Goal: Task Accomplishment & Management: Use online tool/utility

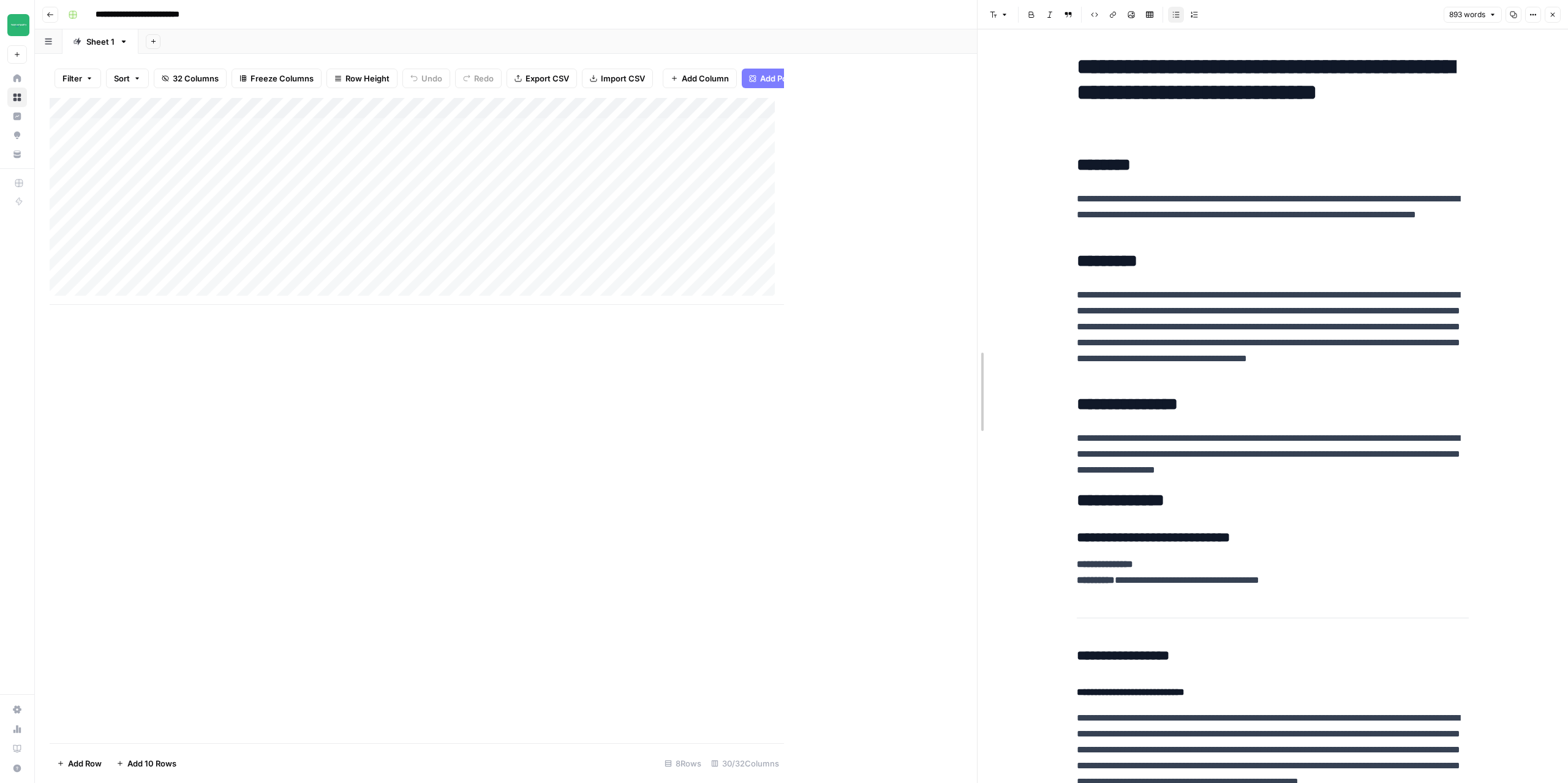
drag, startPoint x: 785, startPoint y: 206, endPoint x: 978, endPoint y: 215, distance: 193.2
click at [1556, 16] on button "Close" at bounding box center [1553, 15] width 16 height 16
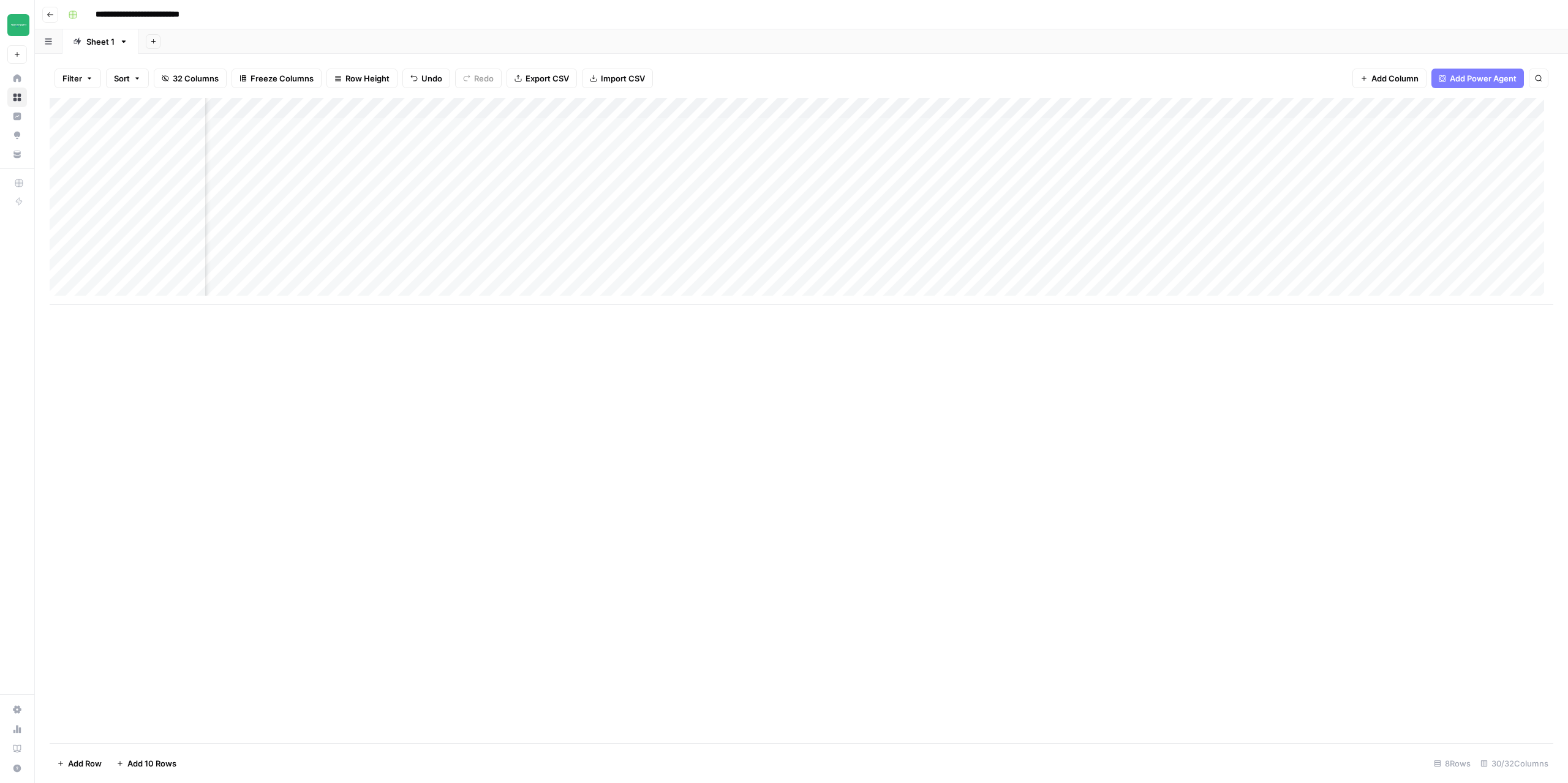
scroll to position [0, 643]
click at [793, 138] on div "Add Column" at bounding box center [802, 201] width 1504 height 207
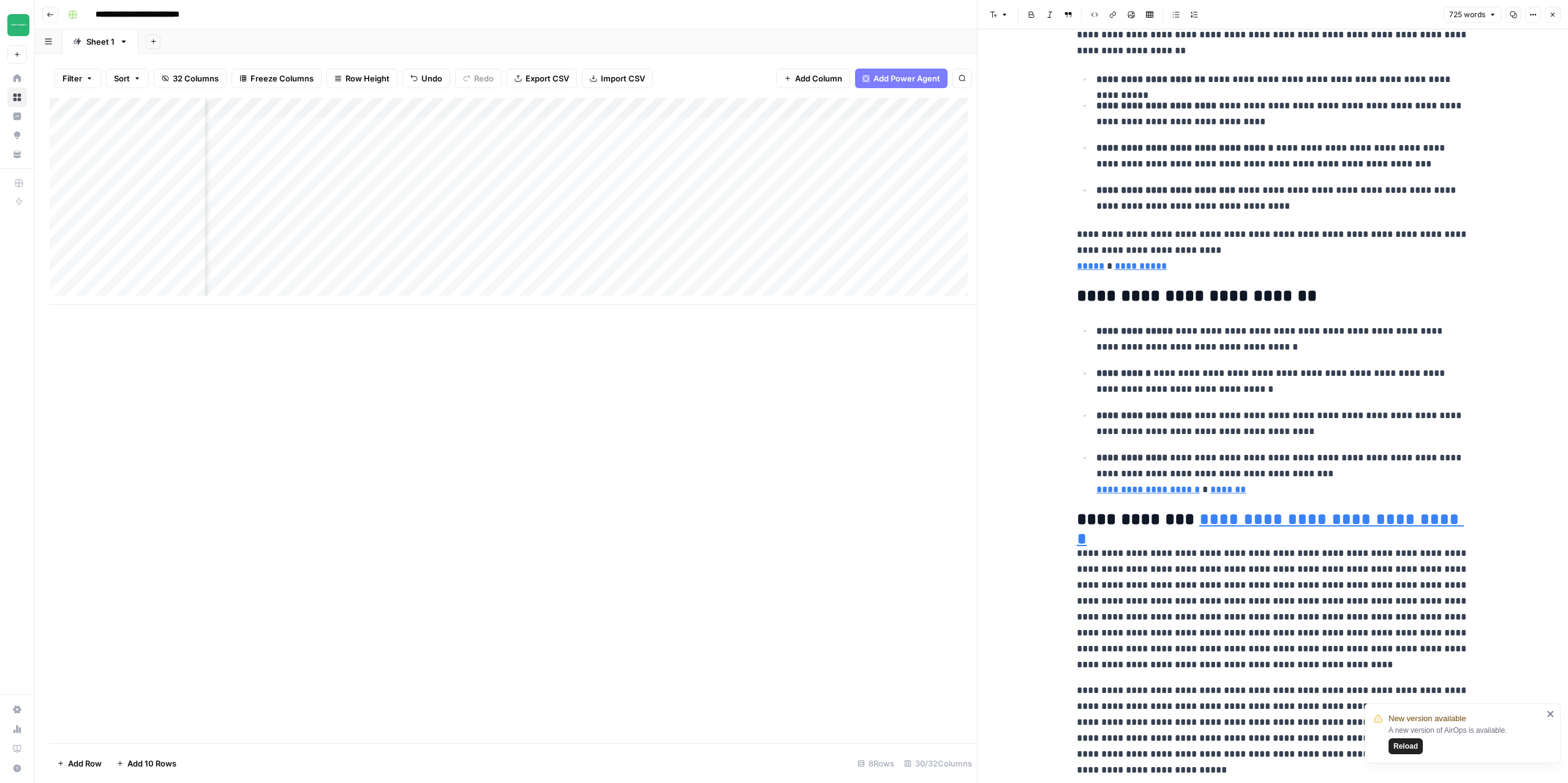
scroll to position [1293, 0]
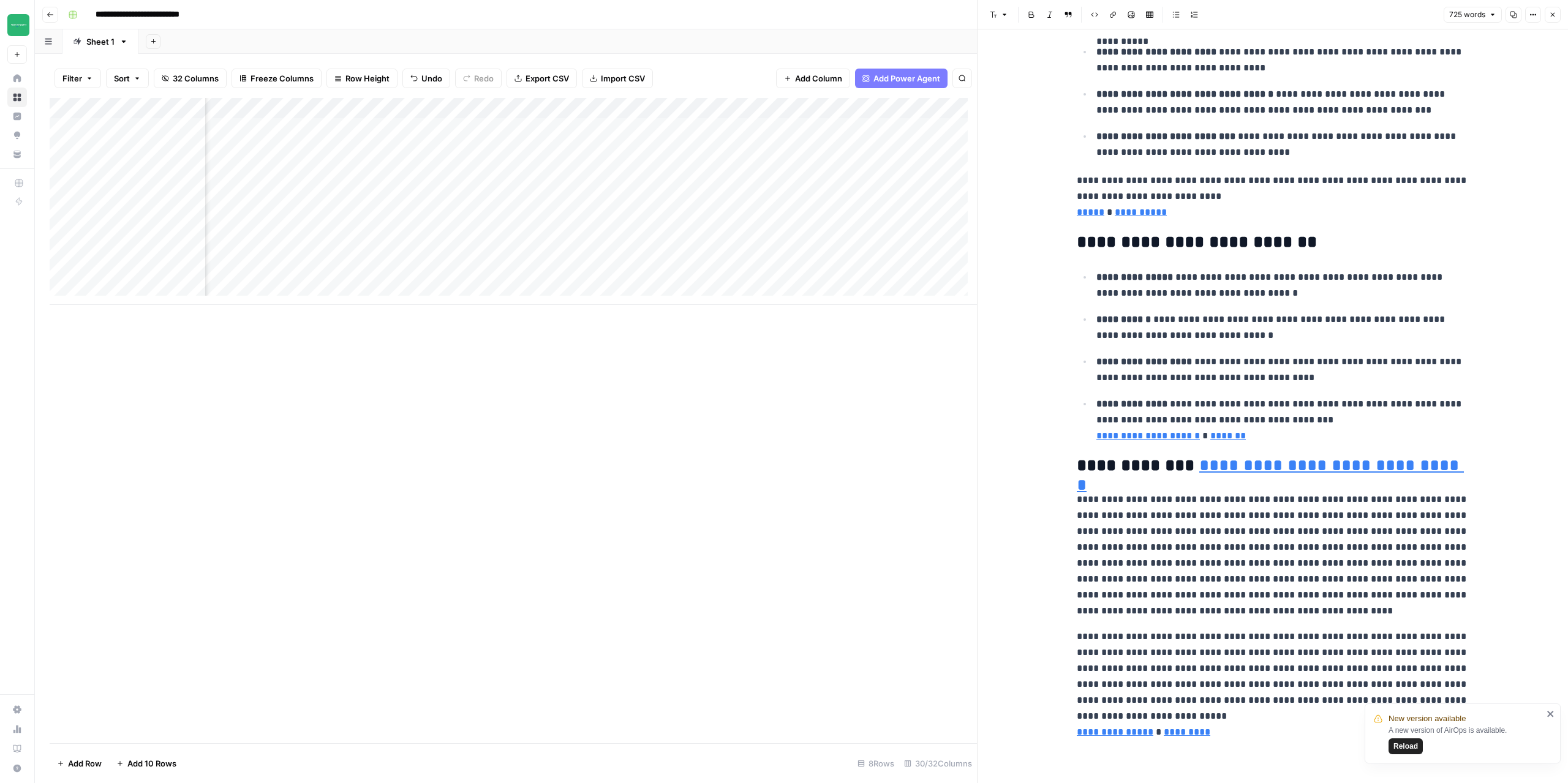
click at [1557, 15] on button "Close" at bounding box center [1553, 15] width 16 height 16
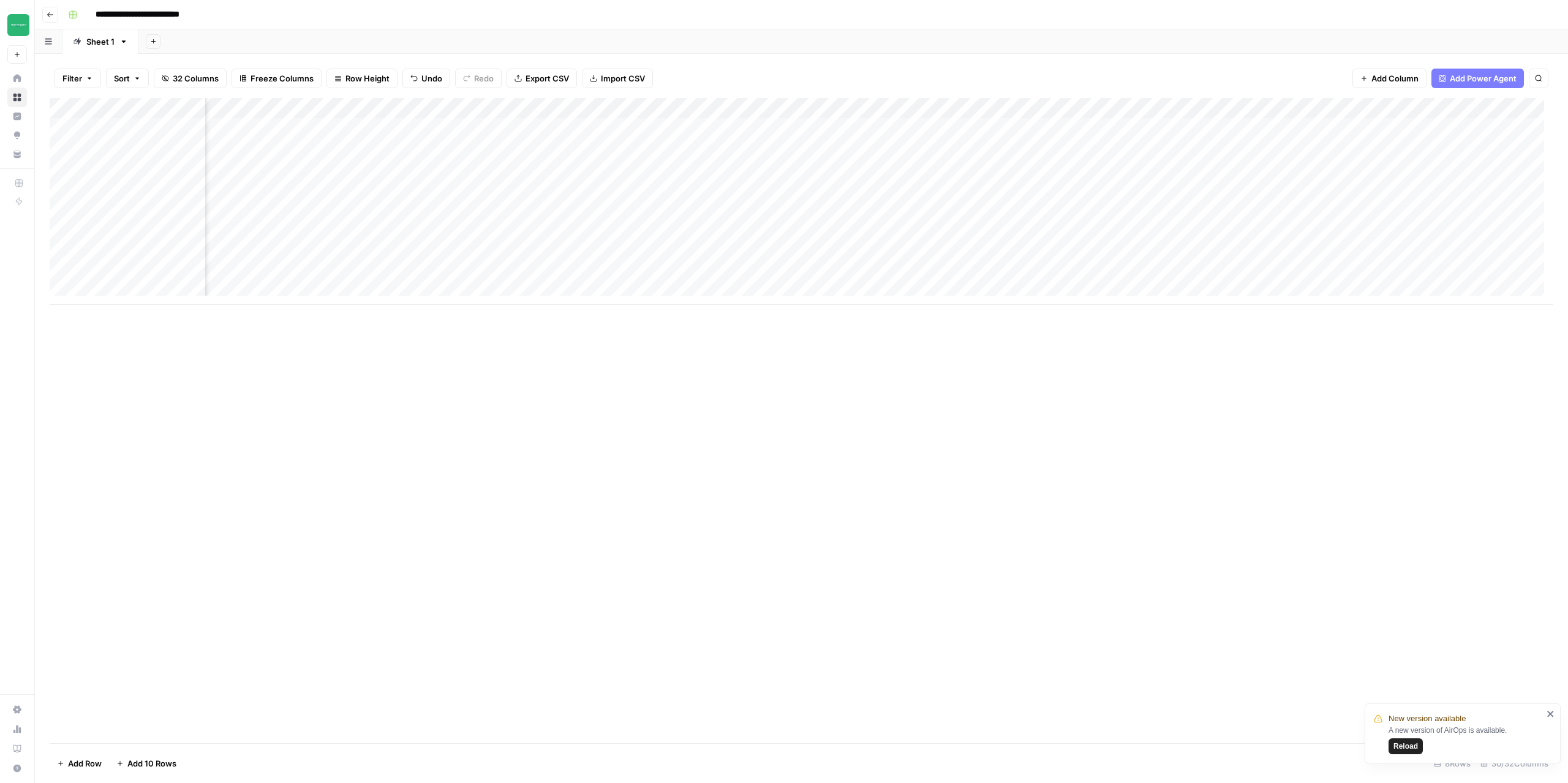
click at [1017, 126] on div "Add Column" at bounding box center [802, 201] width 1504 height 207
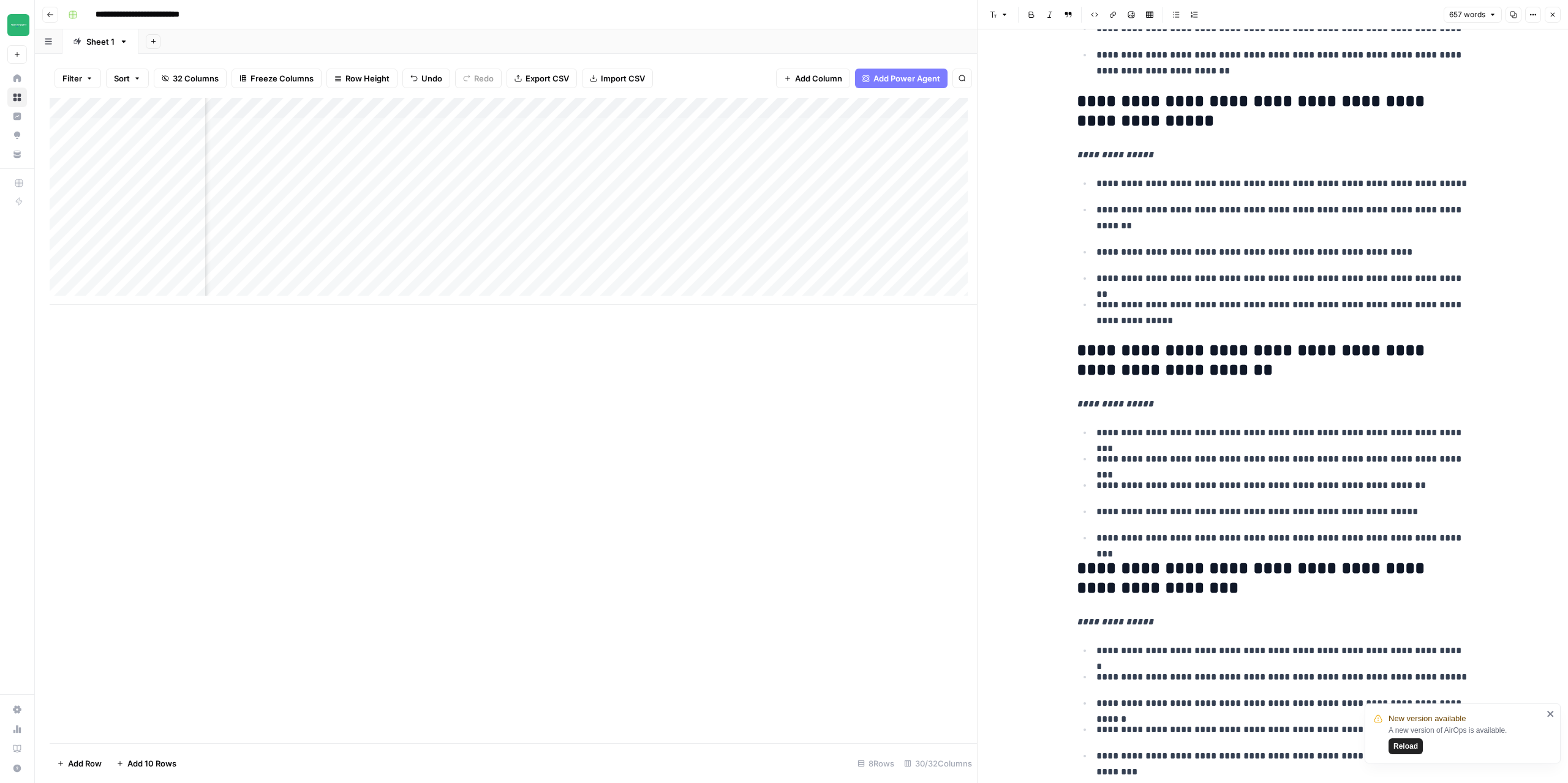
scroll to position [0, 1233]
click at [478, 153] on div "Add Column" at bounding box center [513, 201] width 927 height 207
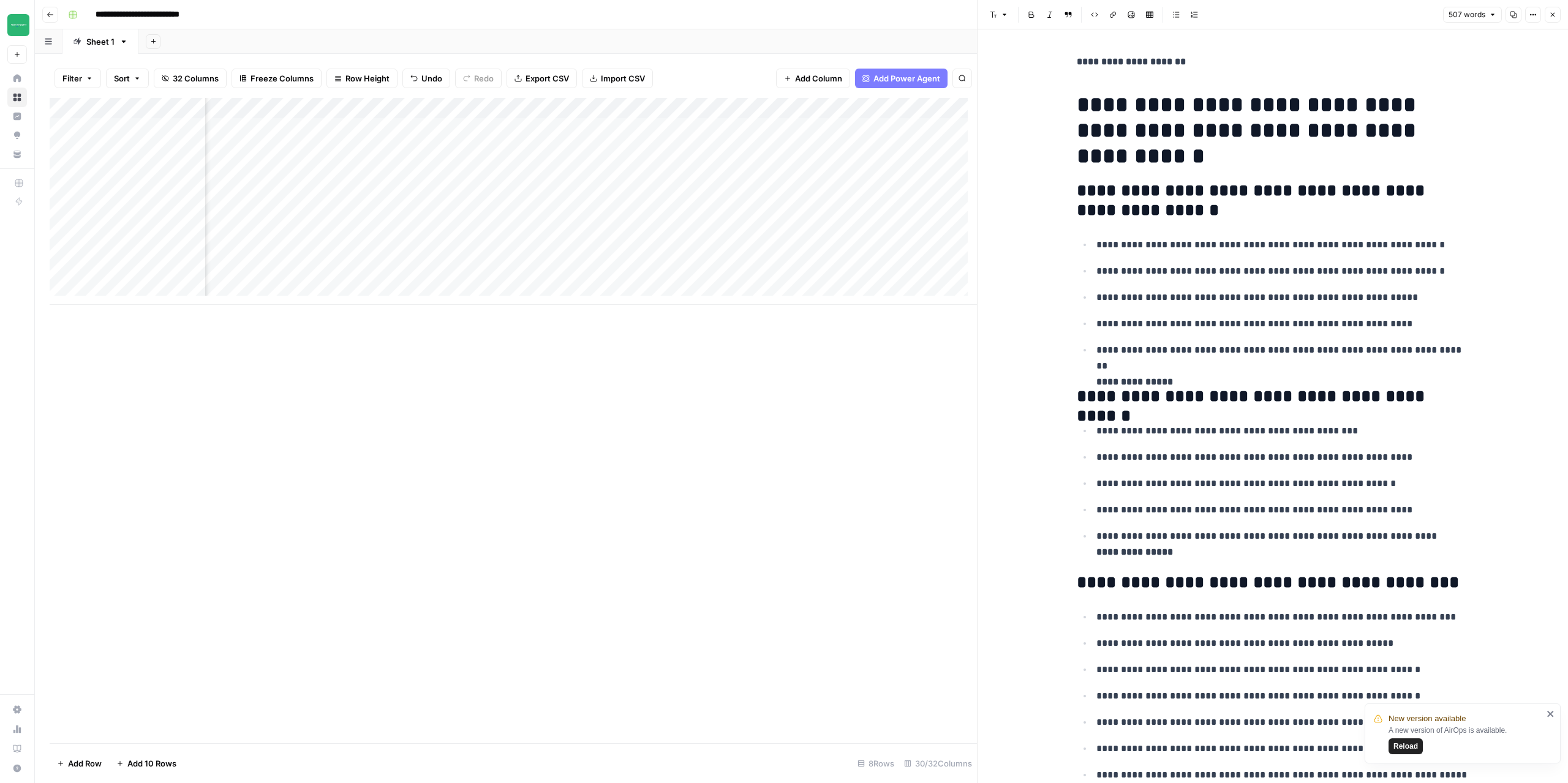
click at [474, 123] on div "Add Column" at bounding box center [513, 201] width 927 height 207
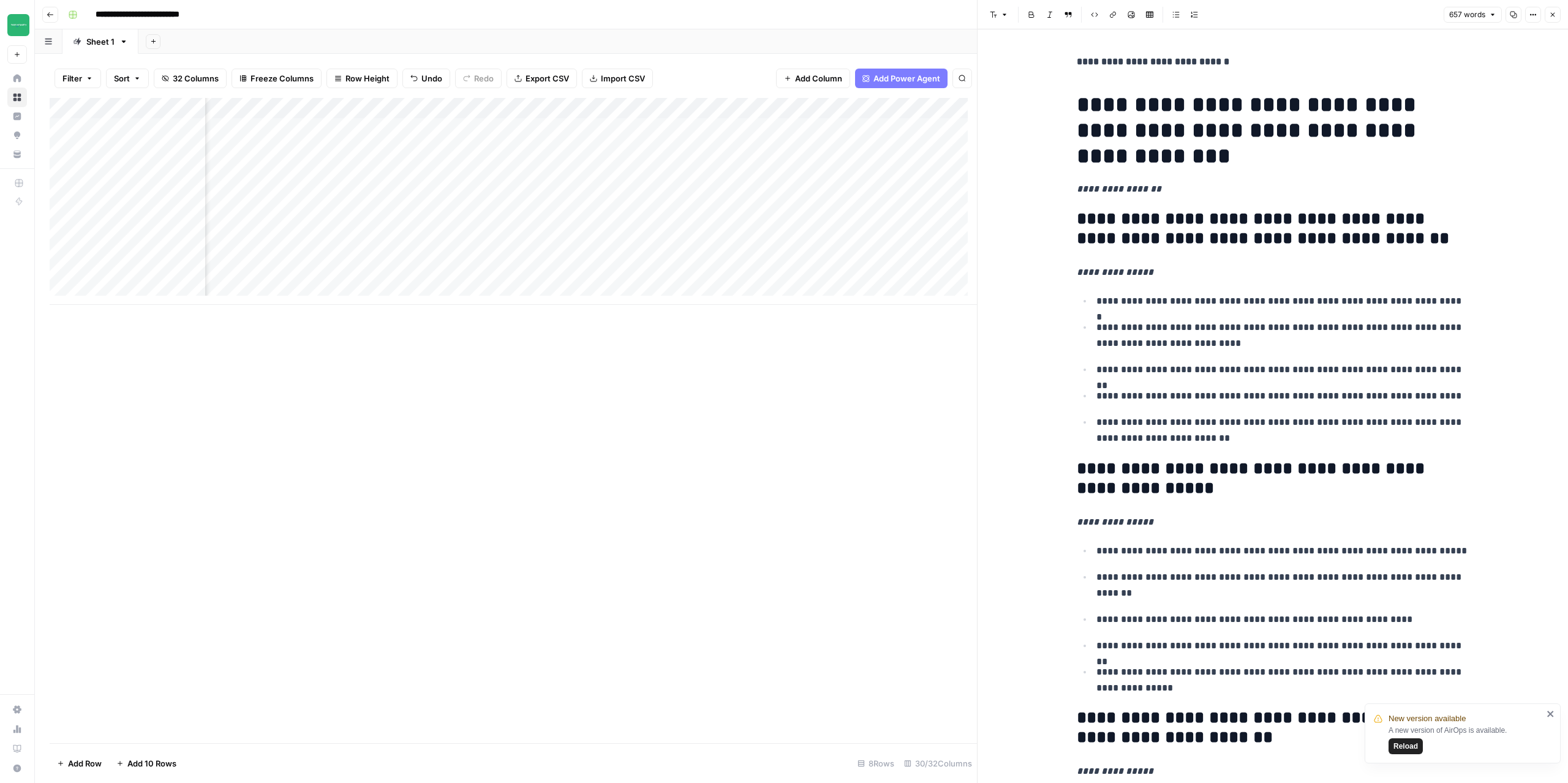
click at [690, 132] on div "Add Column" at bounding box center [513, 201] width 927 height 207
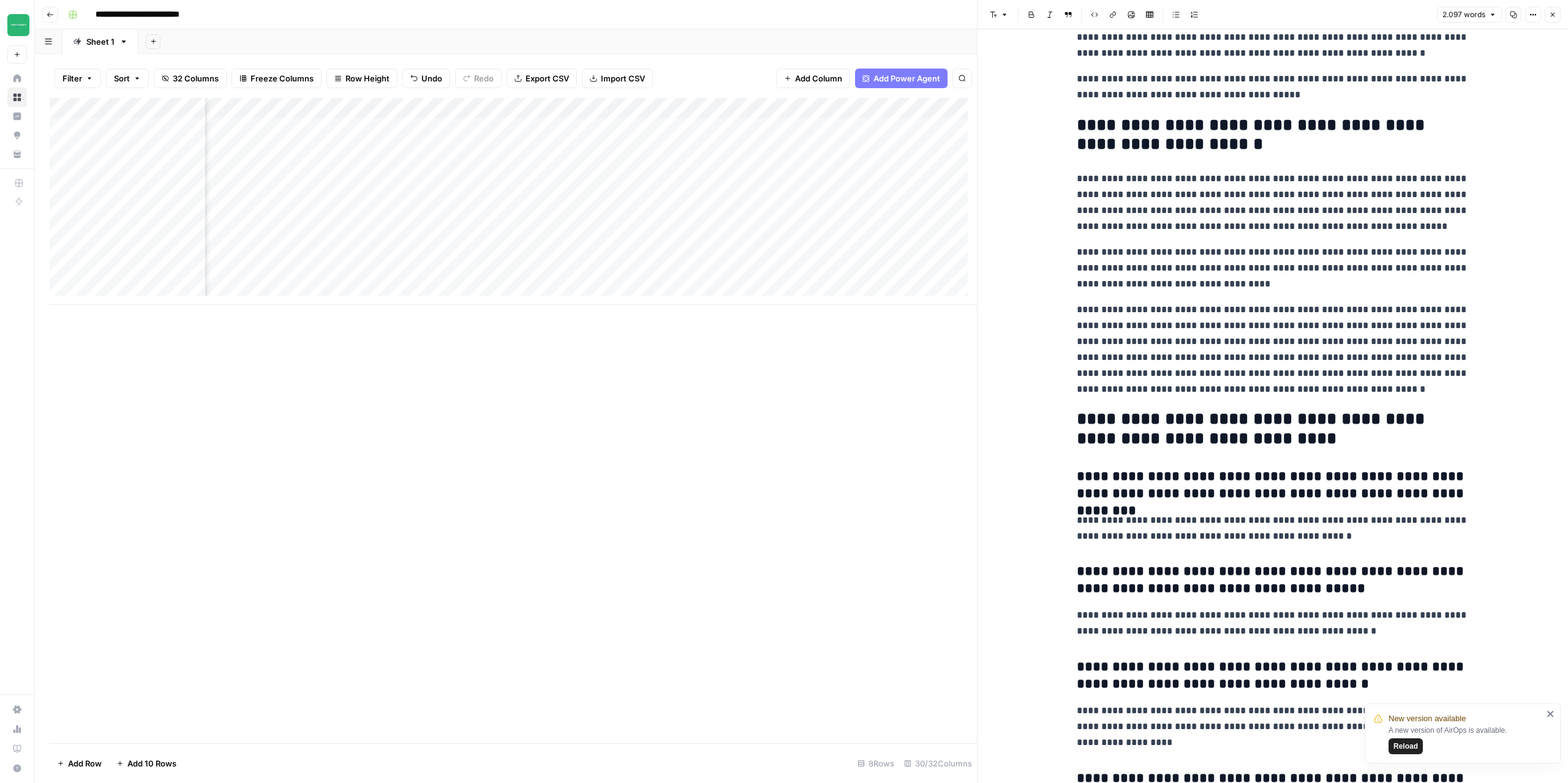
scroll to position [4716, 0]
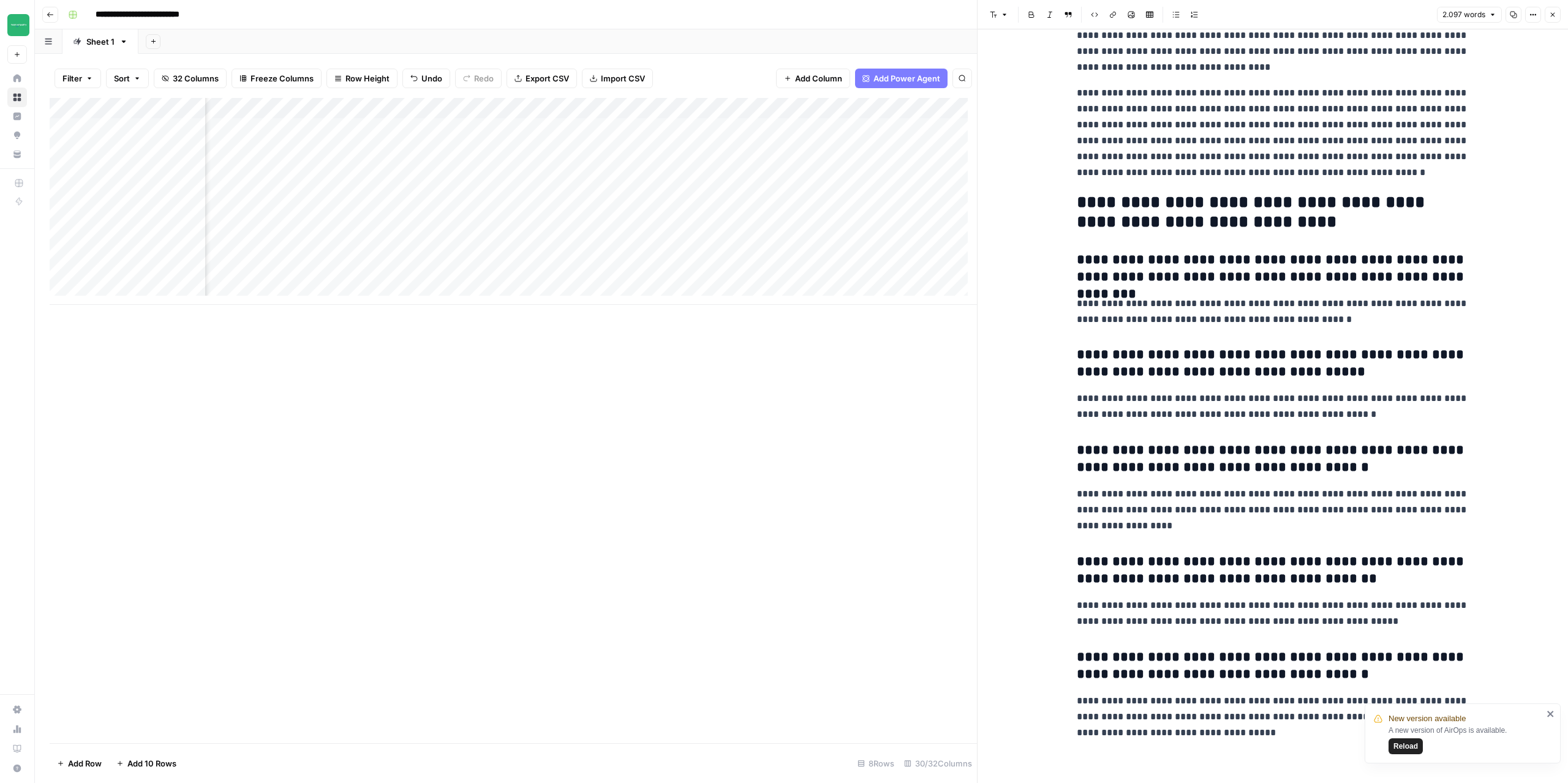
click at [1393, 744] on button "Reload" at bounding box center [1405, 746] width 34 height 16
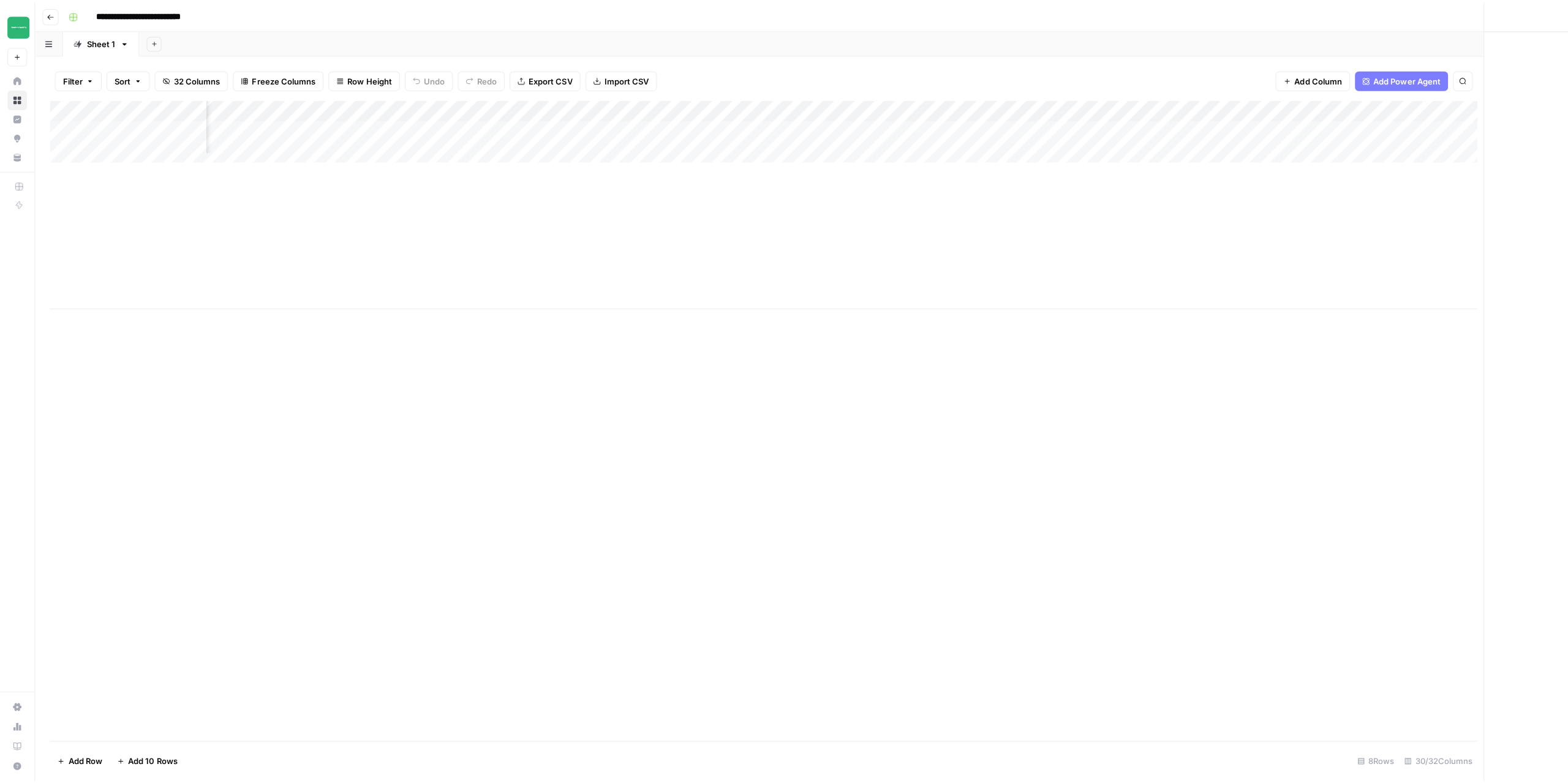
scroll to position [0, 996]
